Goal: Ask a question

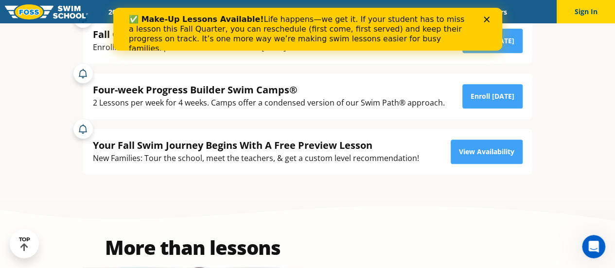
click at [265, 37] on div "✅ Make-Up Lessons Available! Life happens—we get it. If your student has to mis…" at bounding box center [299, 34] width 342 height 39
click at [134, 19] on b "✅ Make-Up Lessons Available!" at bounding box center [195, 19] width 135 height 9
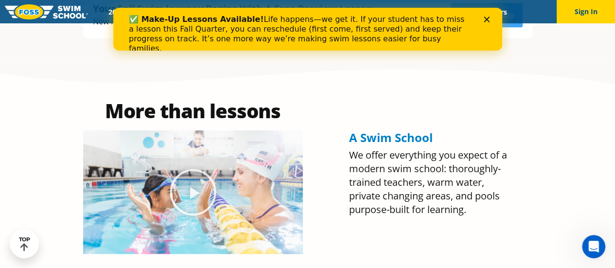
scroll to position [340, 0]
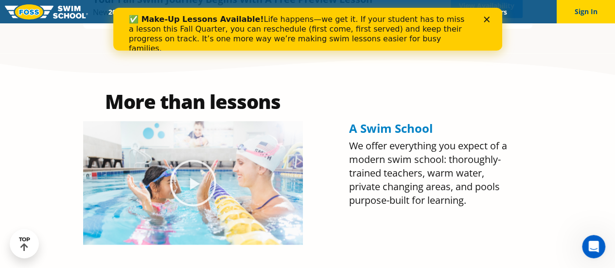
click at [487, 17] on icon "Close" at bounding box center [486, 20] width 6 height 6
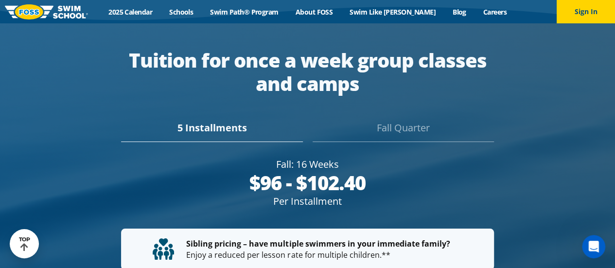
scroll to position [1701, 0]
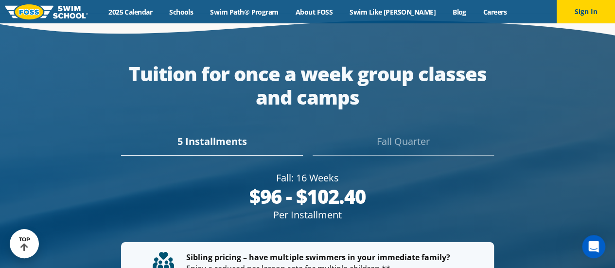
click at [406, 134] on div "Fall Quarter" at bounding box center [403, 144] width 181 height 21
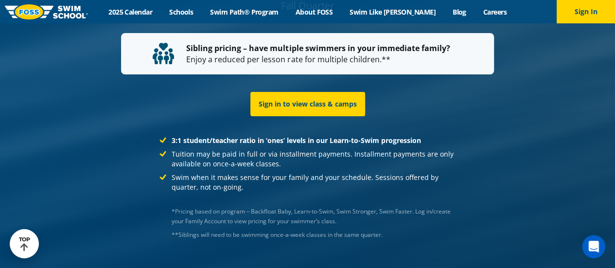
scroll to position [1861, 0]
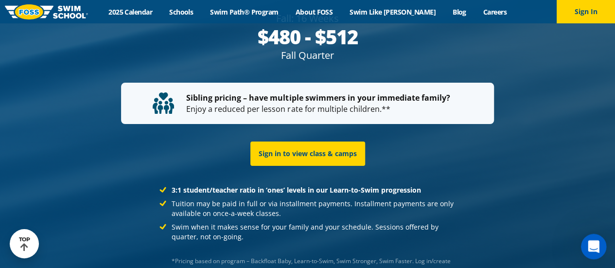
click at [594, 240] on icon "Open Intercom Messenger" at bounding box center [592, 245] width 16 height 16
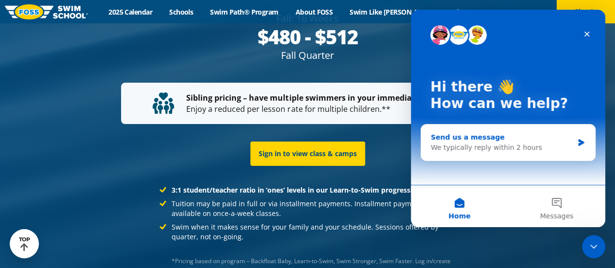
click at [500, 147] on div "We typically reply within 2 hours" at bounding box center [502, 147] width 142 height 10
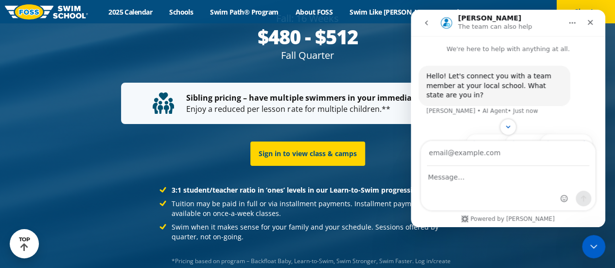
type input "H"
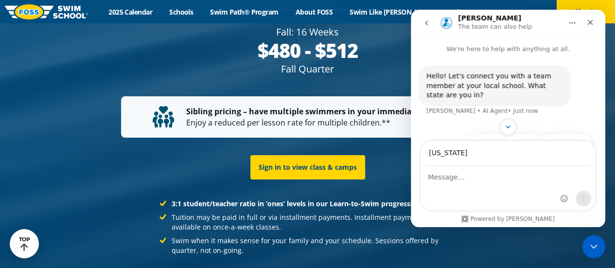
type input "[US_STATE]"
drag, startPoint x: 452, startPoint y: 162, endPoint x: 390, endPoint y: 161, distance: 61.3
click at [411, 161] on html "[PERSON_NAME] The team can also help We're here to help with anything at all. H…" at bounding box center [508, 118] width 194 height 217
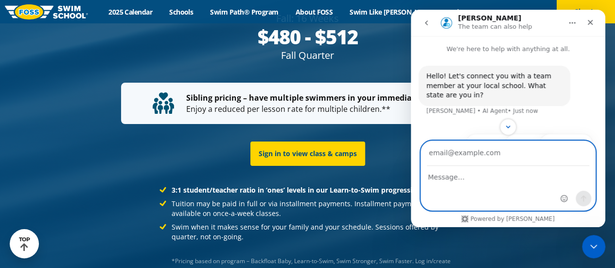
click at [449, 179] on textarea "Message…" at bounding box center [508, 174] width 174 height 17
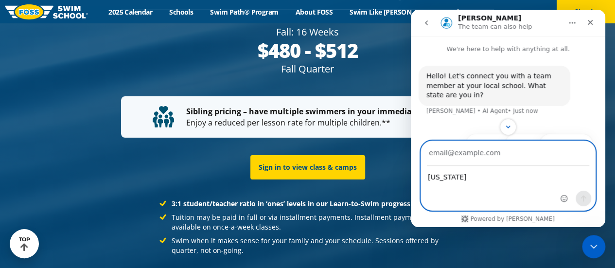
type textarea "[US_STATE]"
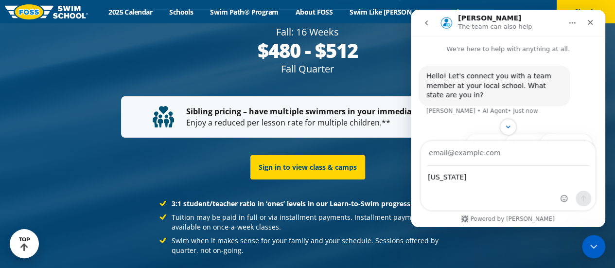
click at [575, 200] on div "Intercom messenger" at bounding box center [575, 200] width 31 height 19
click at [509, 196] on div "[US_STATE] [US_STATE]" at bounding box center [508, 188] width 174 height 44
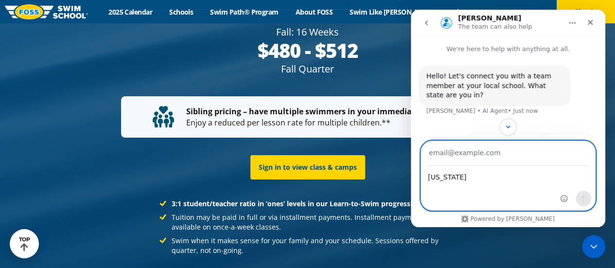
drag, startPoint x: 480, startPoint y: 174, endPoint x: 395, endPoint y: 175, distance: 84.6
click at [411, 175] on html "[PERSON_NAME] The team can also help We're here to help with anything at all. H…" at bounding box center [508, 118] width 194 height 217
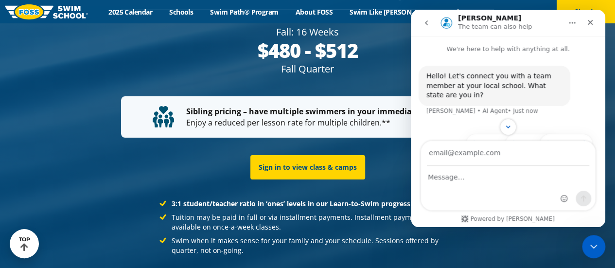
click at [534, 129] on div "Intercom messenger" at bounding box center [508, 127] width 194 height 17
click at [534, 135] on div "Intercom messenger" at bounding box center [508, 127] width 194 height 17
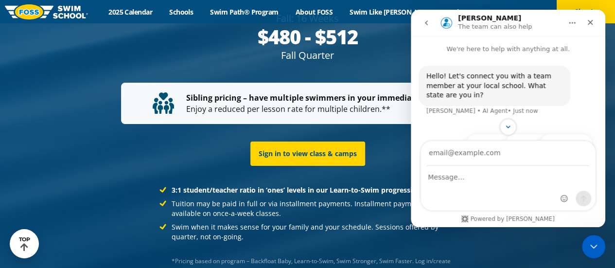
drag, startPoint x: 537, startPoint y: 134, endPoint x: 497, endPoint y: 127, distance: 40.4
click at [534, 133] on div "Intercom messenger" at bounding box center [508, 127] width 194 height 17
click at [503, 127] on button "Scroll to bottom" at bounding box center [508, 127] width 18 height 18
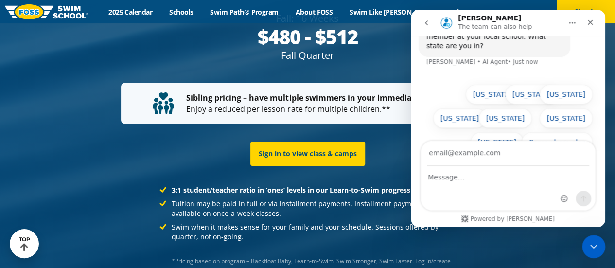
scroll to position [55, 0]
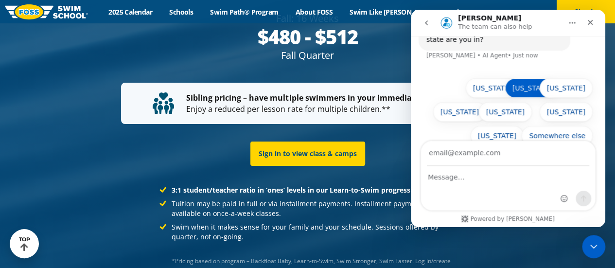
click at [534, 80] on button "[US_STATE]" at bounding box center [531, 87] width 53 height 19
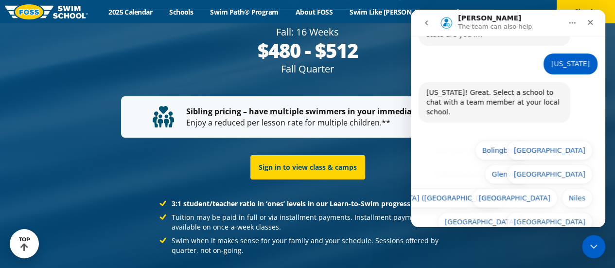
scroll to position [61, 0]
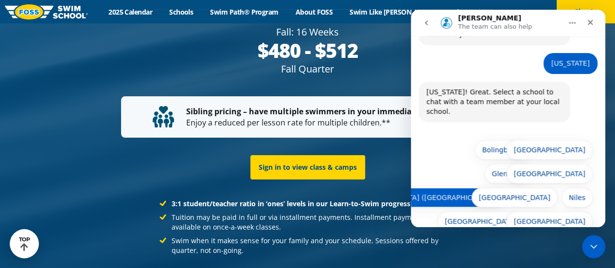
click at [476, 188] on button "[GEOGRAPHIC_DATA] ([GEOGRAPHIC_DATA])" at bounding box center [422, 197] width 165 height 19
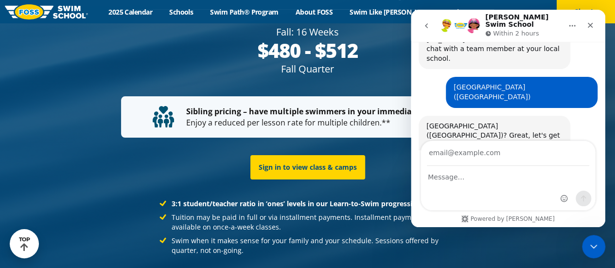
scroll to position [1861, 0]
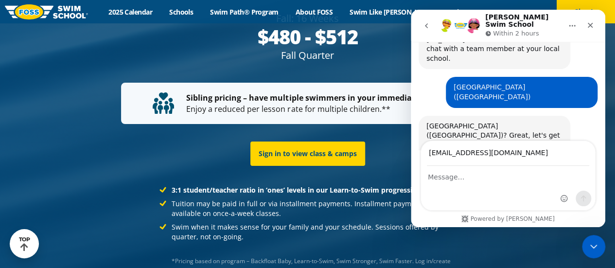
type input "[EMAIL_ADDRESS][DOMAIN_NAME]"
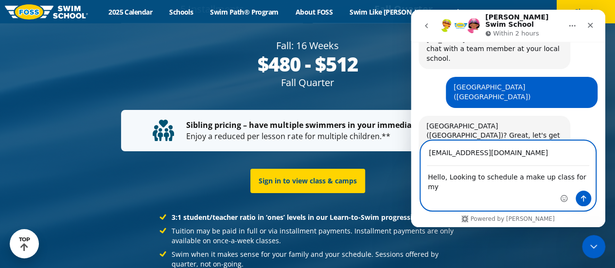
scroll to position [1874, 0]
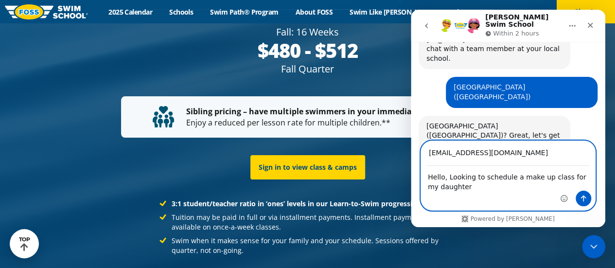
type textarea "Hello, Looking to schedule a make up class for my daughter."
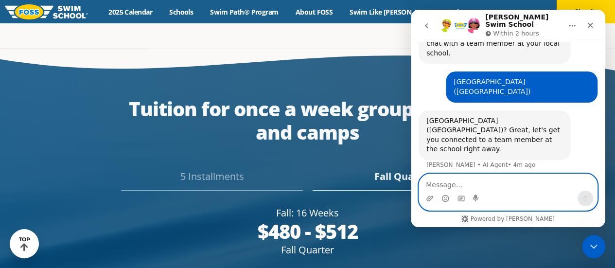
scroll to position [1653, 0]
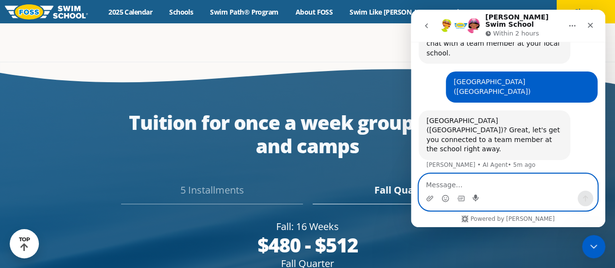
click at [479, 195] on icon "Start recording" at bounding box center [476, 198] width 8 height 8
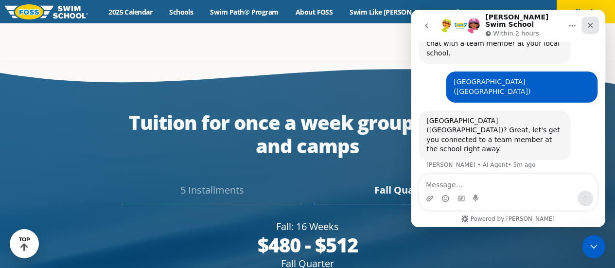
scroll to position [1666, 0]
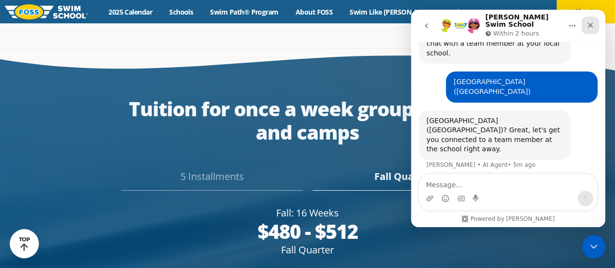
click at [593, 17] on div "Close" at bounding box center [589, 25] width 17 height 17
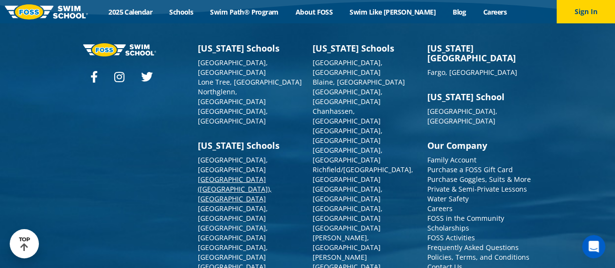
scroll to position [3524, 0]
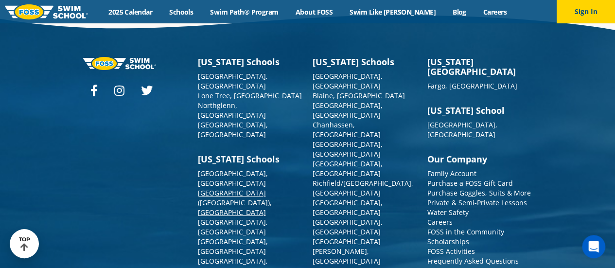
click at [229, 188] on link "[GEOGRAPHIC_DATA] ([GEOGRAPHIC_DATA]), [GEOGRAPHIC_DATA]" at bounding box center [235, 202] width 74 height 29
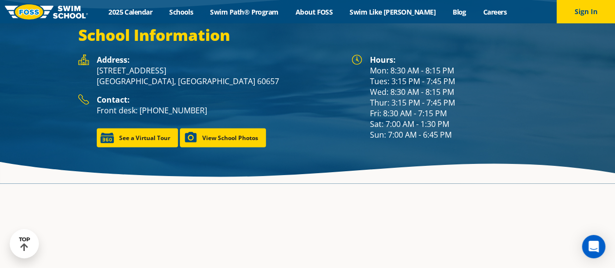
scroll to position [1326, 0]
